Goal: Task Accomplishment & Management: Use online tool/utility

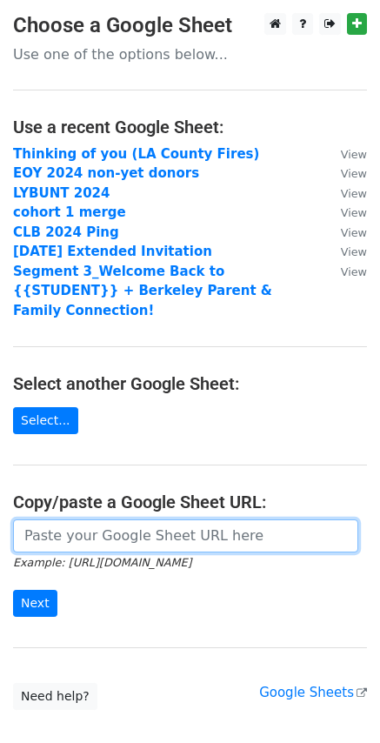
click at [108, 519] on input "url" at bounding box center [185, 535] width 345 height 33
paste input "https://docs.google.com/spreadsheets/d/1TO0p3FhAPBeTUwrR8ro0AwrFZBu_LQG6tR8bY7W…"
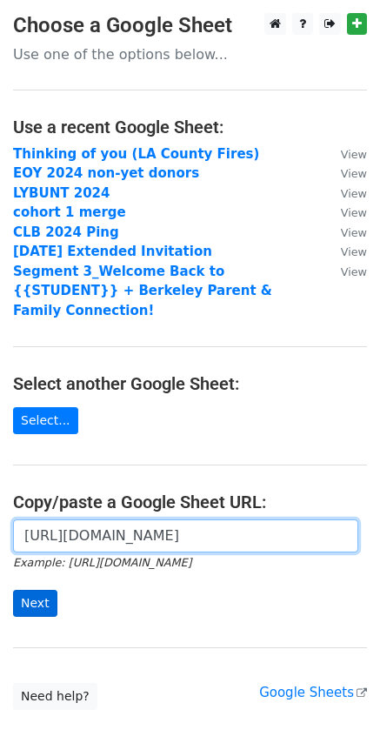
type input "https://docs.google.com/spreadsheets/d/1TO0p3FhAPBeTUwrR8ro0AwrFZBu_LQG6tR8bY7W…"
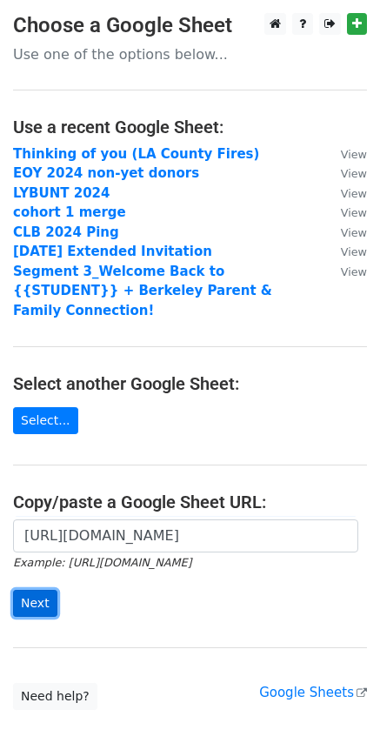
click at [42, 590] on input "Next" at bounding box center [35, 603] width 44 height 27
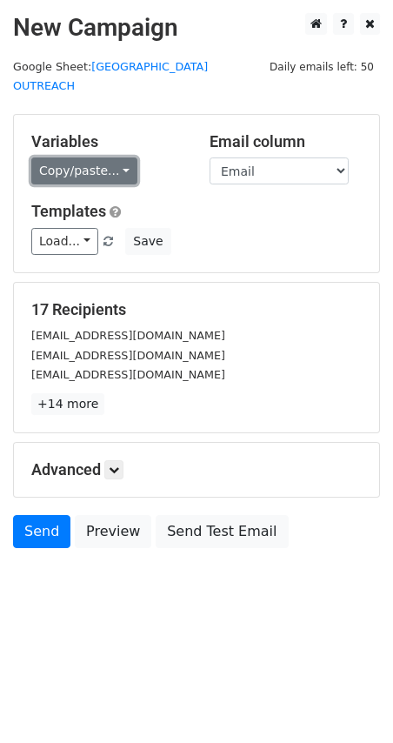
click at [82, 157] on link "Copy/paste..." at bounding box center [84, 170] width 106 height 27
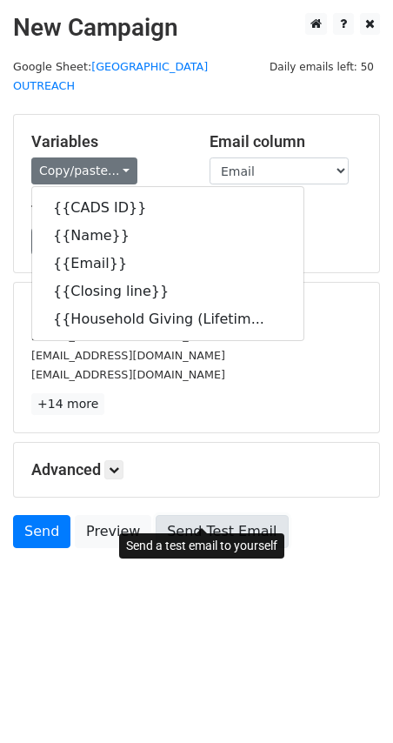
click at [241, 521] on link "Send Test Email" at bounding box center [222, 531] width 132 height 33
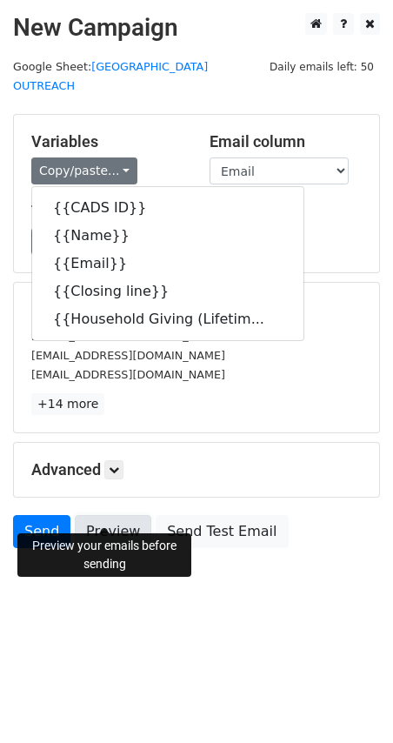
click at [114, 515] on link "Preview" at bounding box center [113, 531] width 77 height 33
click at [120, 522] on link "Preview" at bounding box center [113, 531] width 77 height 33
click at [128, 515] on link "Preview" at bounding box center [113, 531] width 77 height 33
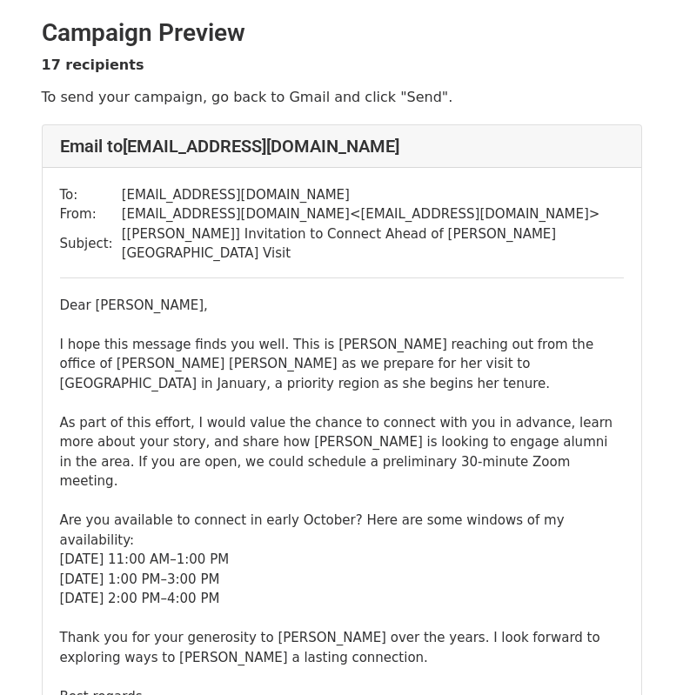
click at [342, 570] on li "[DATE] 1:00 PM–3:00 PM" at bounding box center [342, 580] width 564 height 20
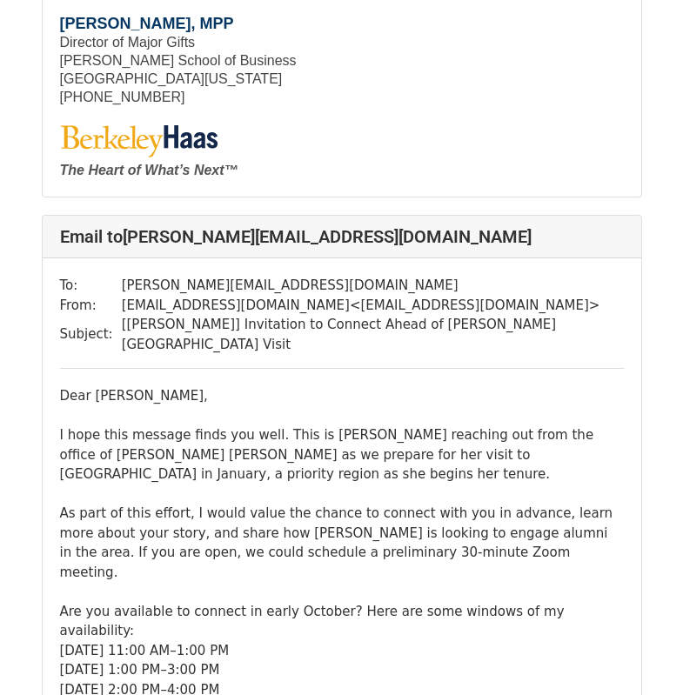
scroll to position [2697, 0]
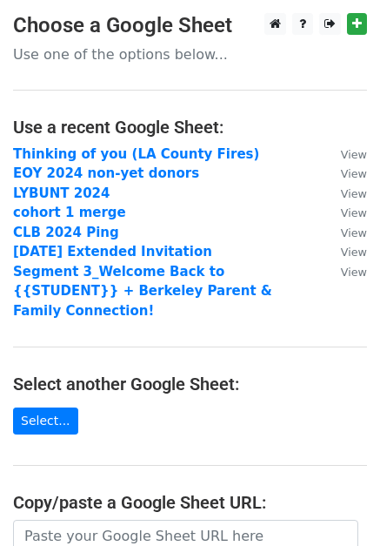
scroll to position [174, 0]
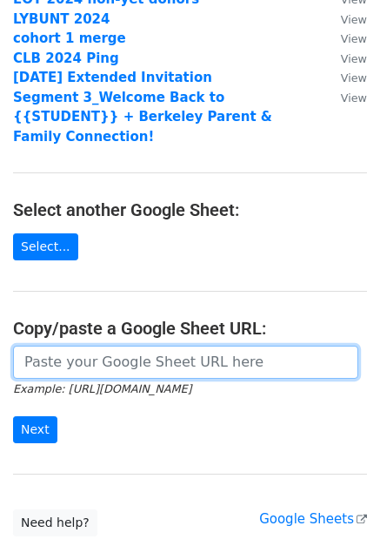
click at [97, 352] on input "url" at bounding box center [185, 361] width 345 height 33
paste input "[URL][DOMAIN_NAME]"
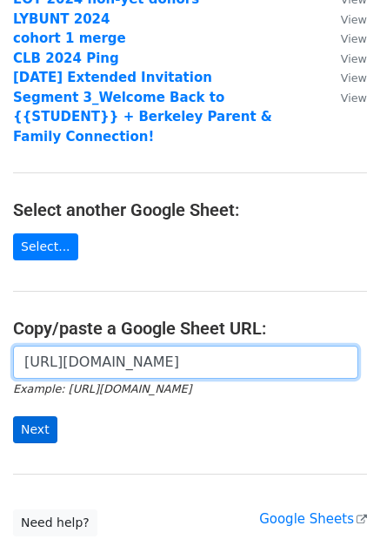
type input "[URL][DOMAIN_NAME]"
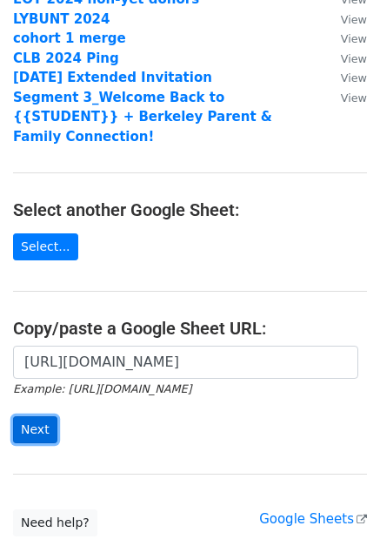
scroll to position [0, 0]
click at [38, 416] on input "Next" at bounding box center [35, 429] width 44 height 27
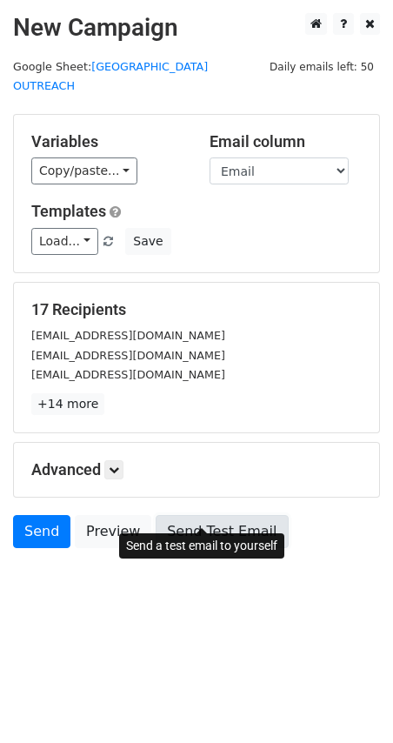
click at [195, 515] on link "Send Test Email" at bounding box center [222, 531] width 132 height 33
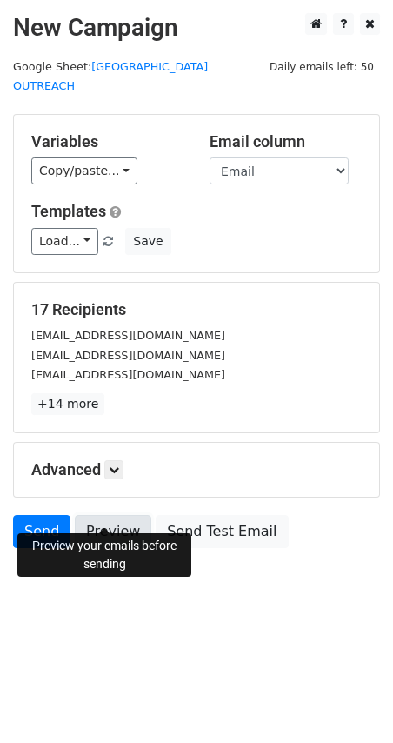
click at [109, 515] on link "Preview" at bounding box center [113, 531] width 77 height 33
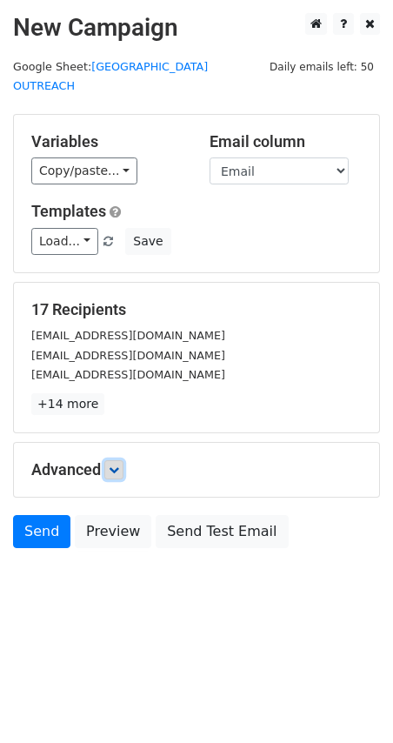
click at [118, 465] on icon at bounding box center [114, 470] width 10 height 10
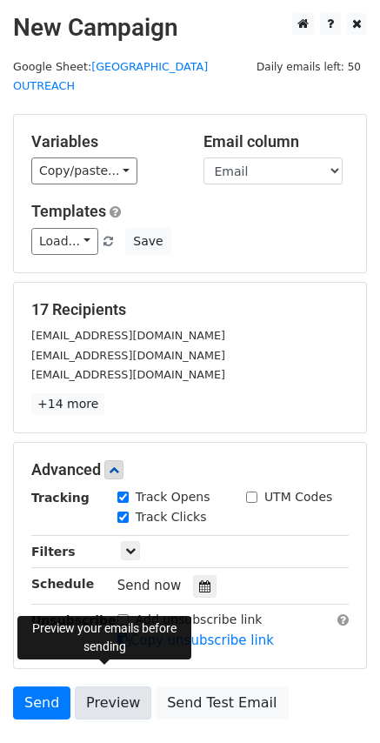
click at [114, 545] on link "Preview" at bounding box center [113, 702] width 77 height 33
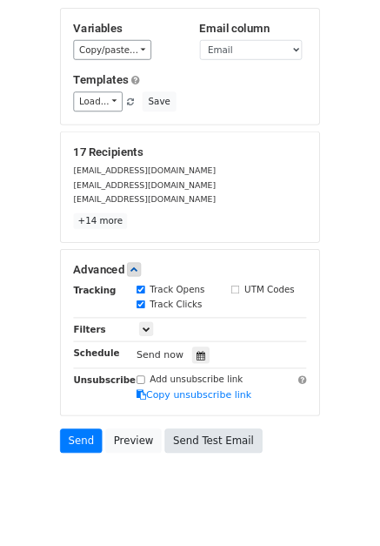
scroll to position [104, 0]
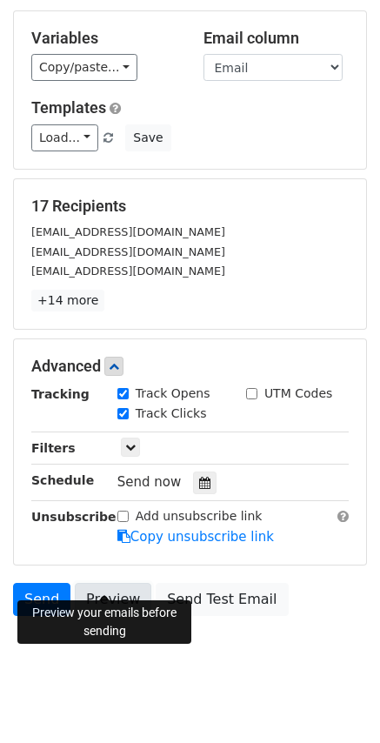
click at [106, 545] on link "Preview" at bounding box center [113, 599] width 77 height 33
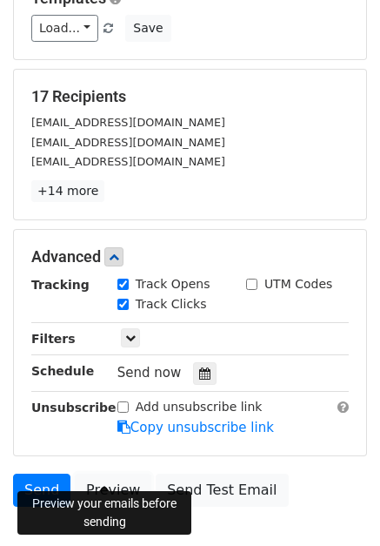
scroll to position [286, 0]
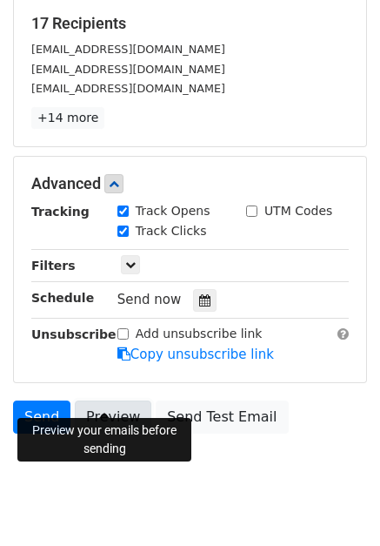
click at [118, 400] on link "Preview" at bounding box center [113, 416] width 77 height 33
click at [110, 403] on link "Preview" at bounding box center [113, 416] width 77 height 33
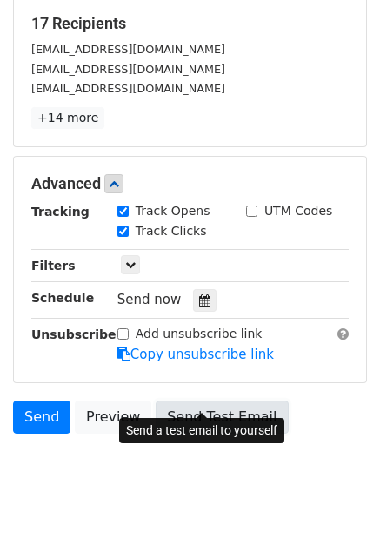
click at [224, 400] on link "Send Test Email" at bounding box center [222, 416] width 132 height 33
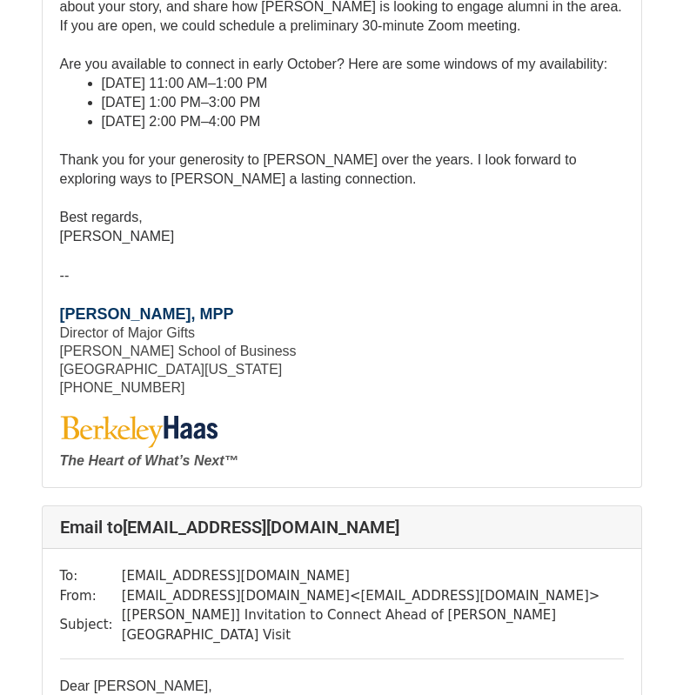
scroll to position [5394, 0]
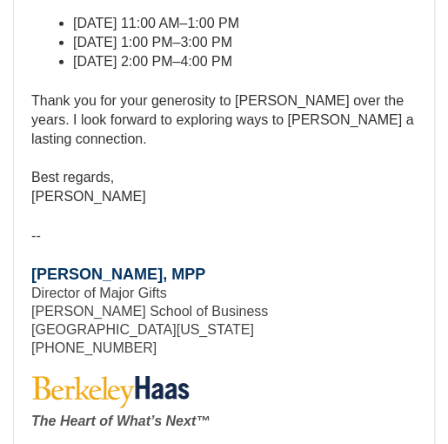
scroll to position [4002, 0]
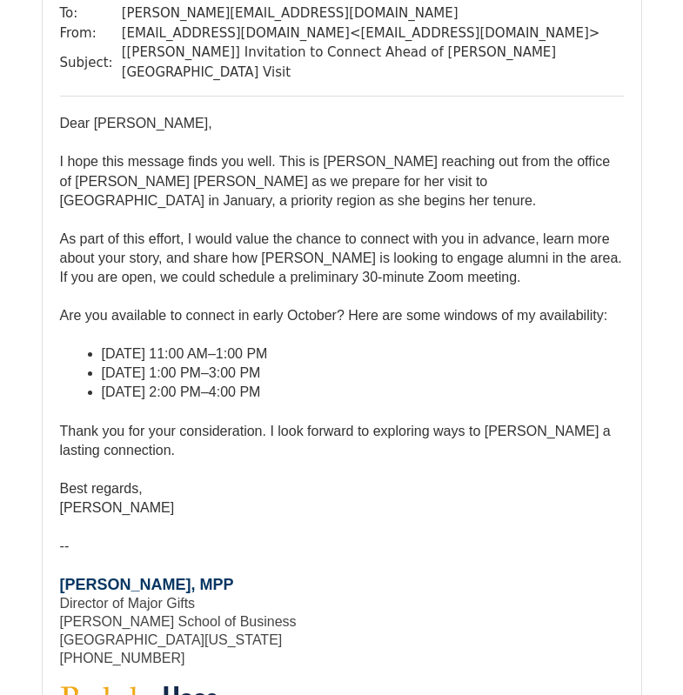
scroll to position [9918, 0]
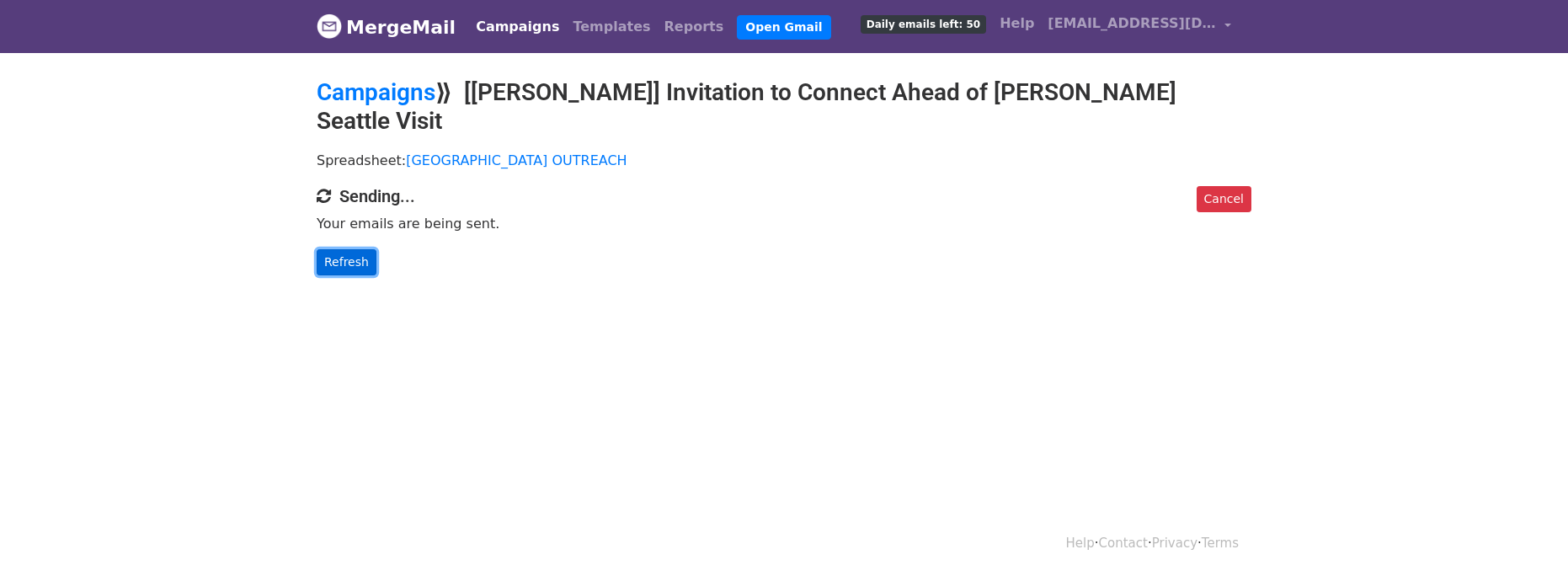
click at [365, 271] on link "Refresh" at bounding box center [347, 262] width 60 height 26
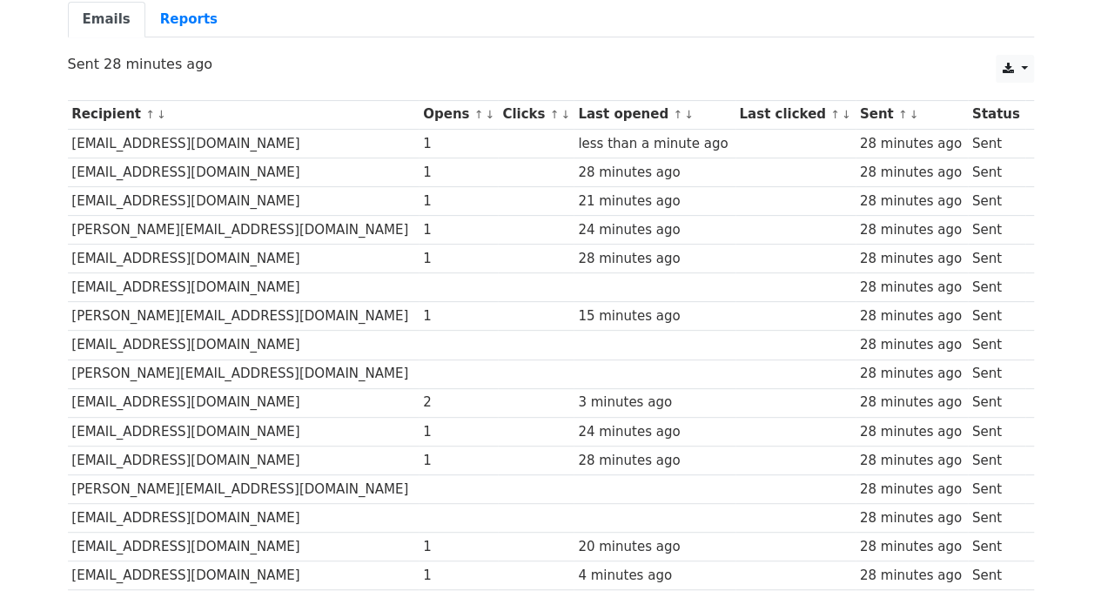
scroll to position [278, 0]
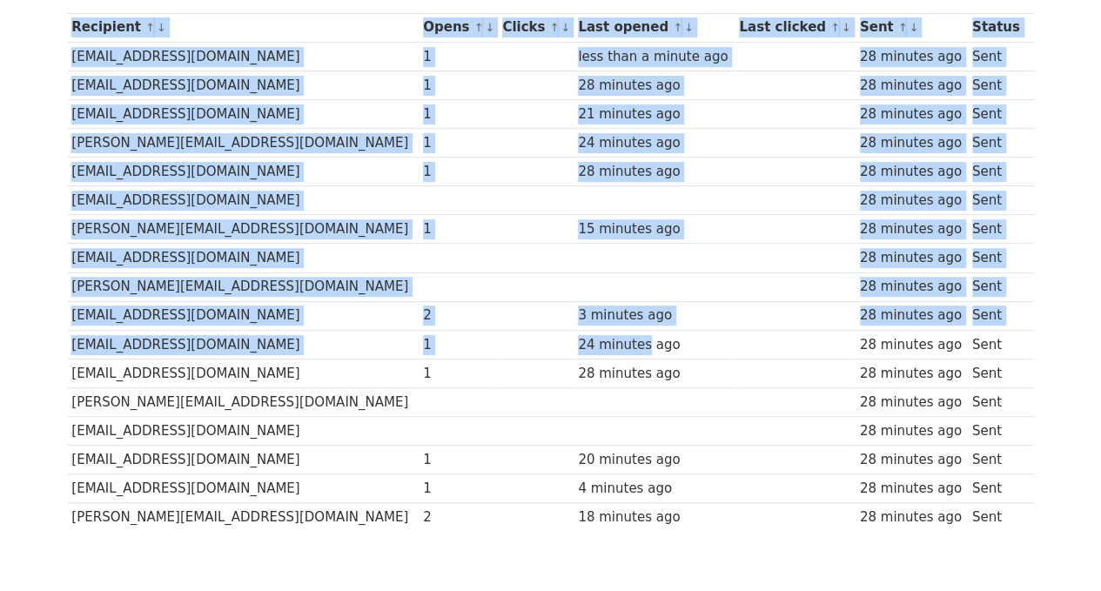
drag, startPoint x: 63, startPoint y: 316, endPoint x: 546, endPoint y: 333, distance: 483.2
click at [546, 333] on div "Recipient ↑ ↓ Opens ↑ ↓ Clicks ↑ ↓ Last opened ↑ ↓ Last clicked ↑ ↓ Sent ↑ ↓ St…" at bounding box center [551, 274] width 992 height 541
click at [578, 335] on div "24 minutes ago" at bounding box center [654, 345] width 153 height 20
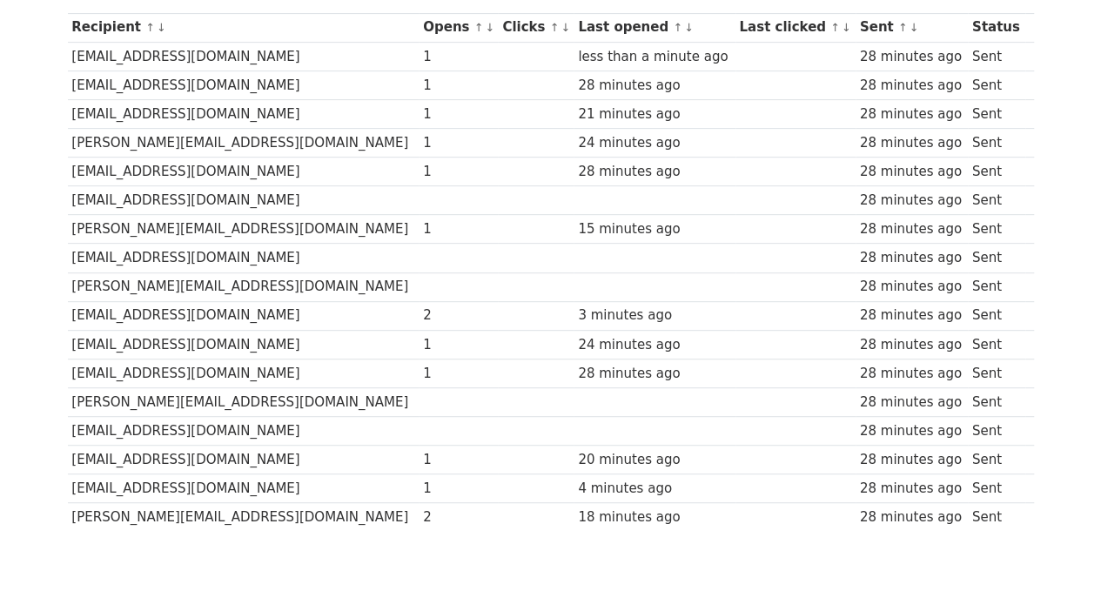
click at [578, 314] on div "3 minutes ago" at bounding box center [654, 315] width 153 height 20
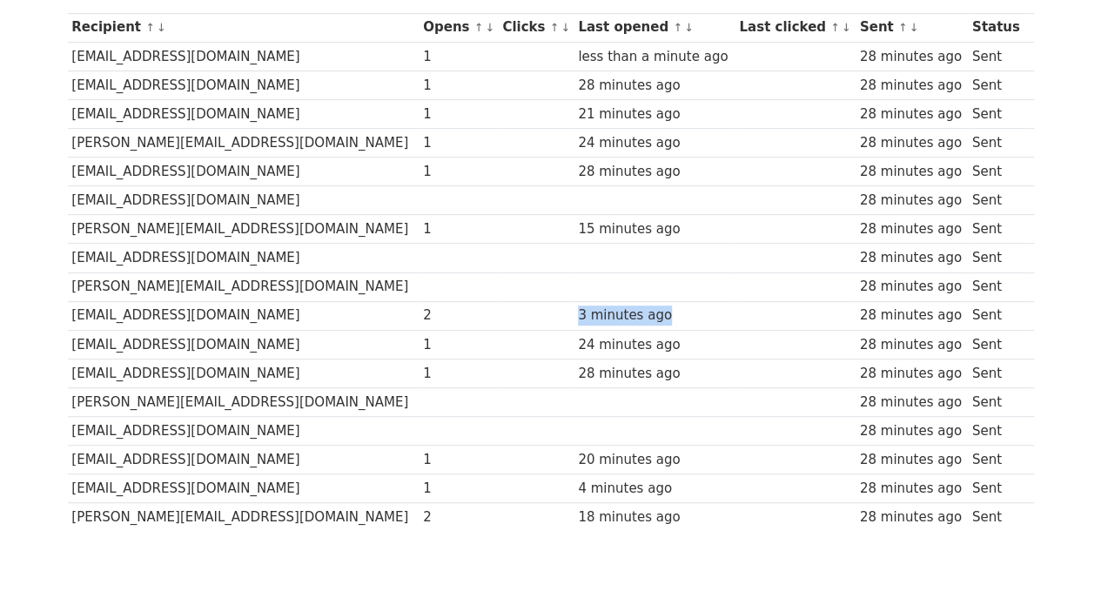
click at [578, 314] on div "3 minutes ago" at bounding box center [654, 315] width 153 height 20
drag, startPoint x: 538, startPoint y: 314, endPoint x: 264, endPoint y: 284, distance: 274.9
click at [406, 287] on tbody "Recipient ↑ ↓ Opens ↑ ↓ Clicks ↑ ↓ Last opened ↑ ↓ Last clicked ↑ ↓ Sent ↑ ↓ St…" at bounding box center [551, 272] width 966 height 518
click at [39, 285] on body "MergeMail Campaigns Templates Reports Open Gmail Daily emails left: 33 Help mel…" at bounding box center [550, 168] width 1101 height 892
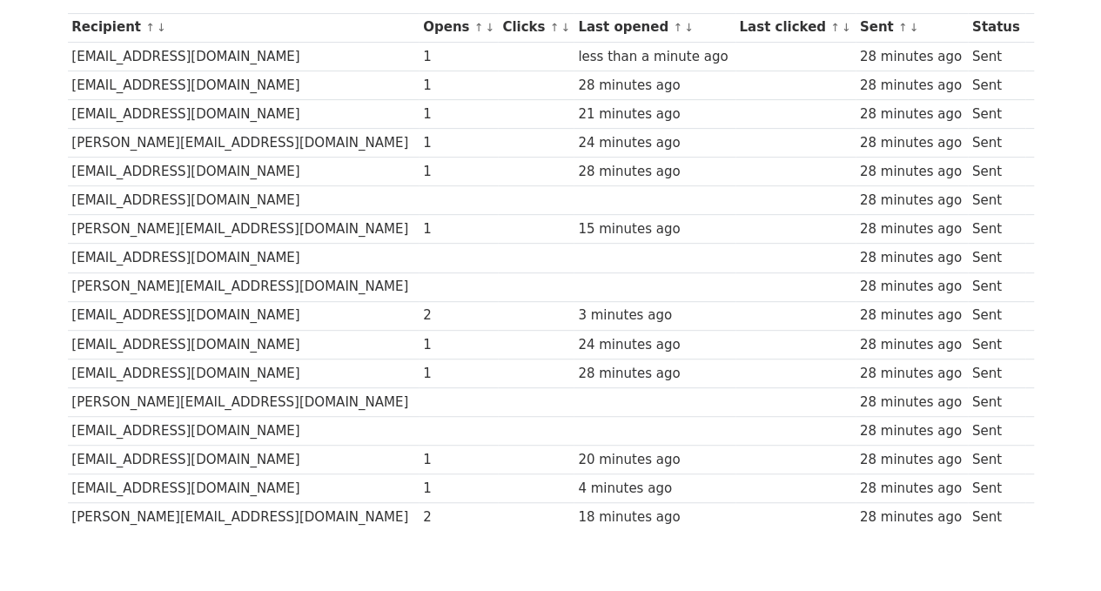
click at [36, 326] on body "MergeMail Campaigns Templates Reports Open Gmail Daily emails left: 33 Help mel…" at bounding box center [550, 168] width 1101 height 892
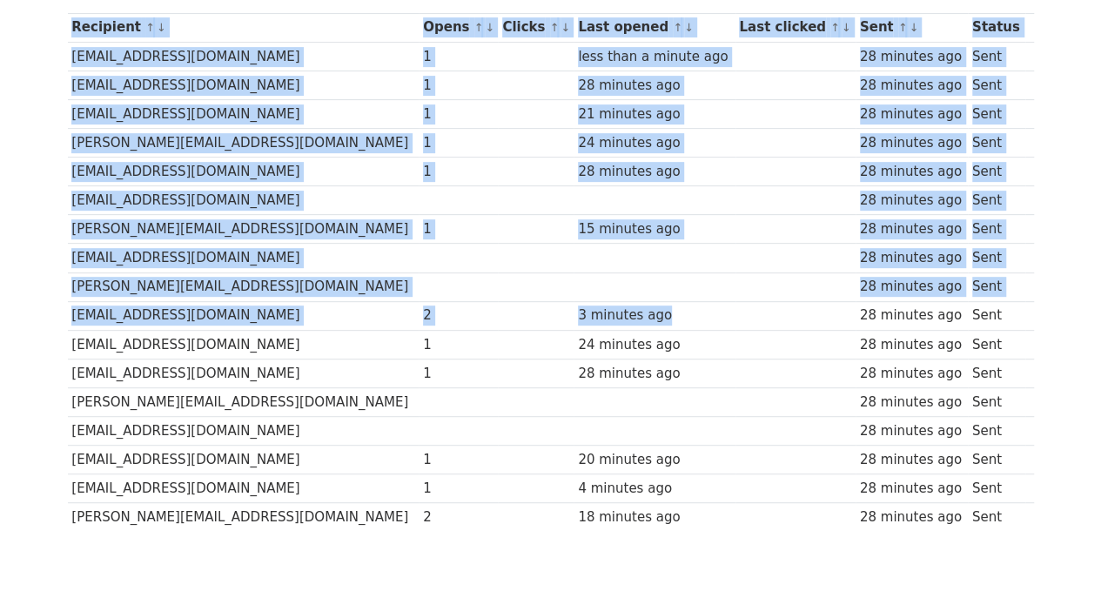
drag, startPoint x: 47, startPoint y: 318, endPoint x: 594, endPoint y: 304, distance: 547.4
click at [594, 304] on body "MergeMail Campaigns Templates Reports Open Gmail Daily emails left: 33 Help mel…" at bounding box center [550, 168] width 1101 height 892
click at [594, 305] on div "3 minutes ago" at bounding box center [654, 315] width 153 height 20
